Goal: Information Seeking & Learning: Learn about a topic

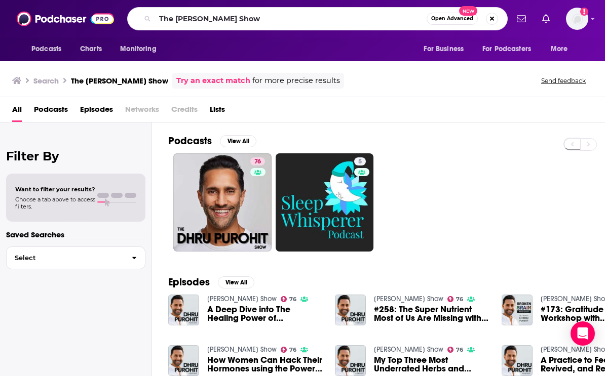
click at [247, 23] on input "The [PERSON_NAME] Show" at bounding box center [290, 19] width 271 height 16
drag, startPoint x: 0, startPoint y: 0, endPoint x: 247, endPoint y: 23, distance: 247.6
click at [247, 23] on input "The [PERSON_NAME] Show" at bounding box center [290, 19] width 271 height 16
type input "Thirty Flirty and Panicking"
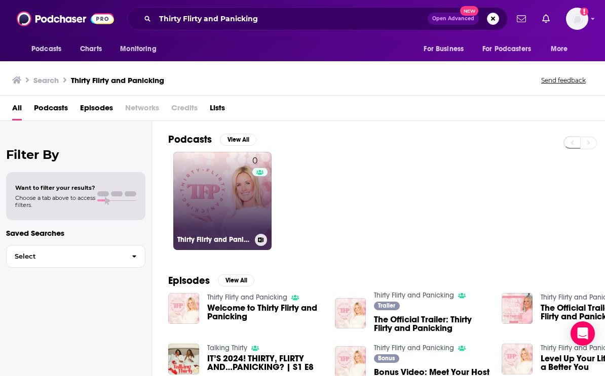
click at [227, 190] on link "0 Thirty Flirty and Panicking" at bounding box center [222, 201] width 98 height 98
